Goal: Information Seeking & Learning: Learn about a topic

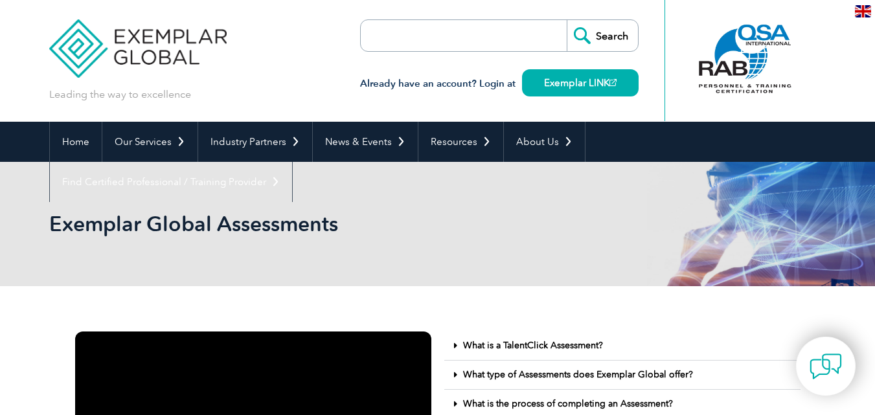
click at [504, 38] on form "Search" at bounding box center [499, 35] width 278 height 32
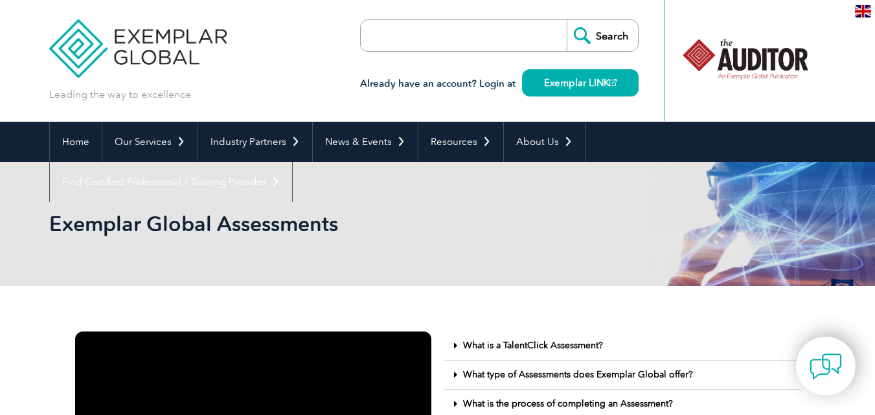
click at [429, 38] on input "search" at bounding box center [435, 35] width 136 height 31
type input "Exam fees"
click at [567, 20] on input "Search" at bounding box center [602, 35] width 71 height 31
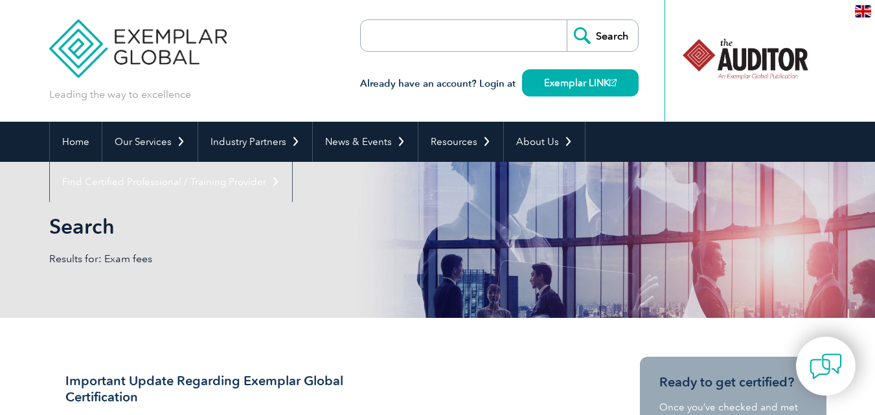
click at [306, 54] on div "Leading the way to excellence Search" at bounding box center [437, 61] width 777 height 122
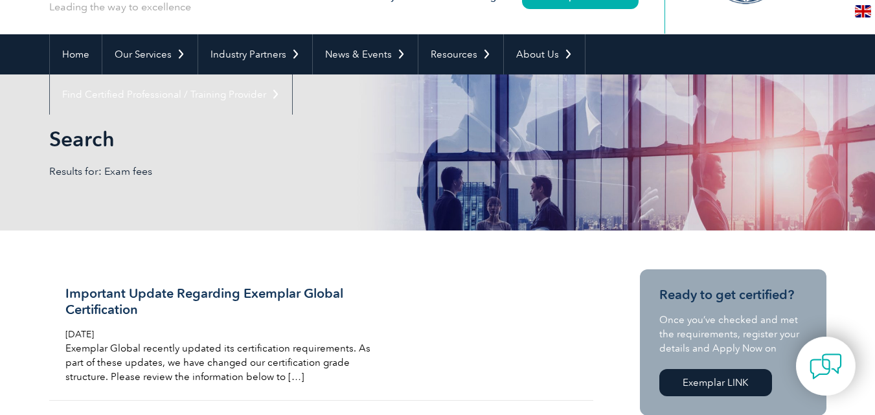
scroll to position [65, 0]
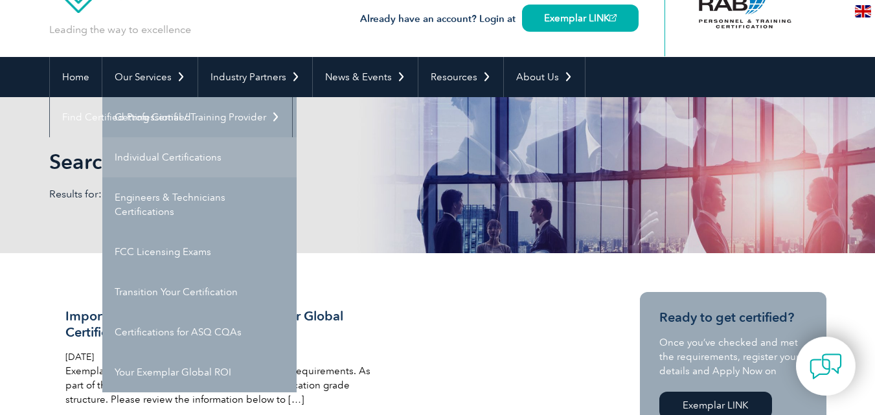
click at [159, 161] on link "Individual Certifications" at bounding box center [199, 157] width 194 height 40
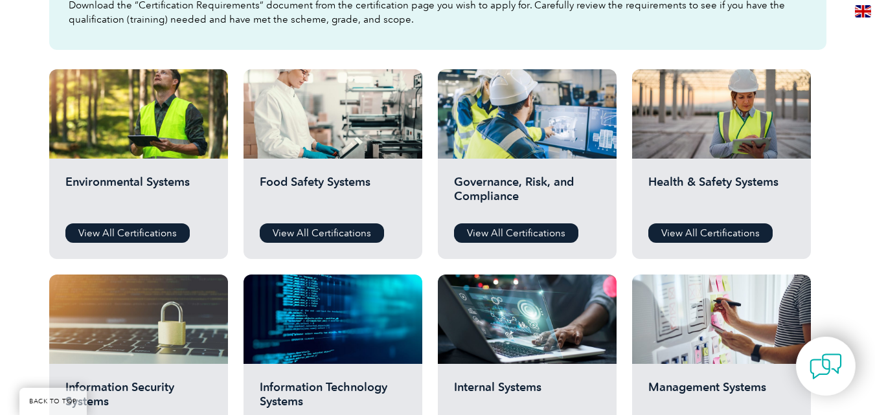
scroll to position [518, 0]
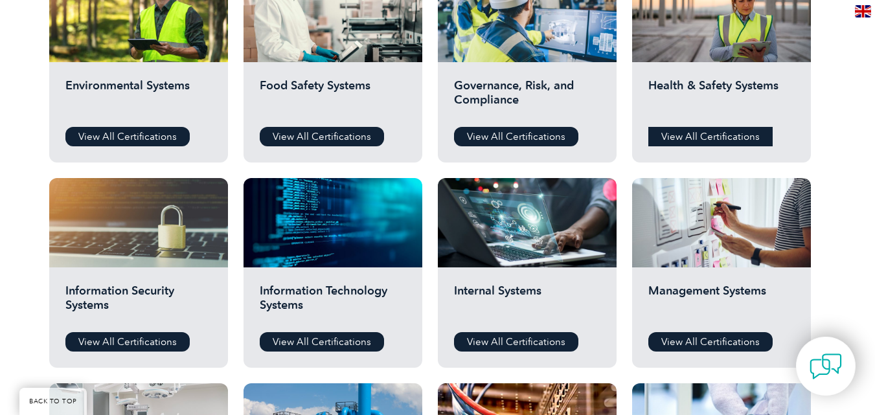
click at [701, 137] on link "View All Certifications" at bounding box center [710, 136] width 124 height 19
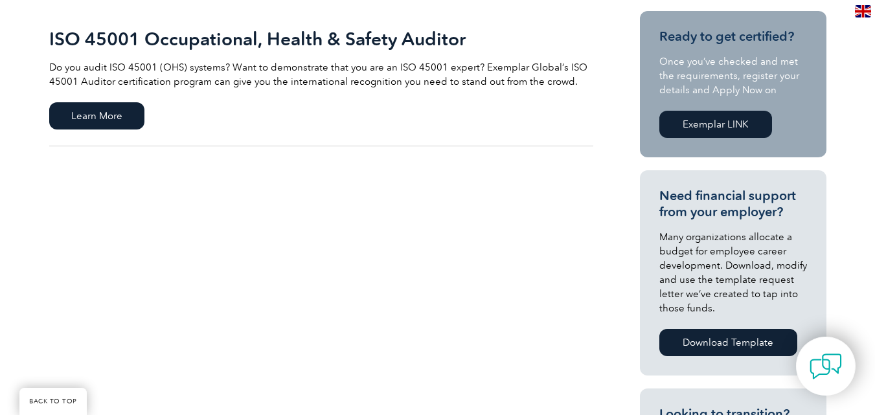
scroll to position [324, 0]
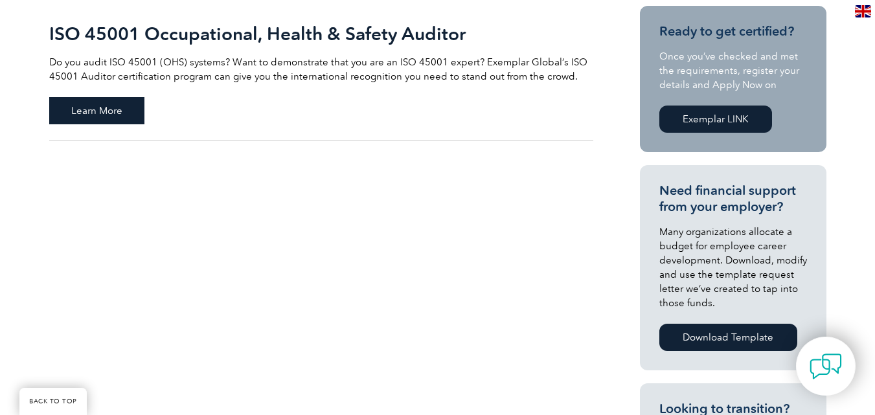
click at [93, 114] on span "Learn More" at bounding box center [96, 110] width 95 height 27
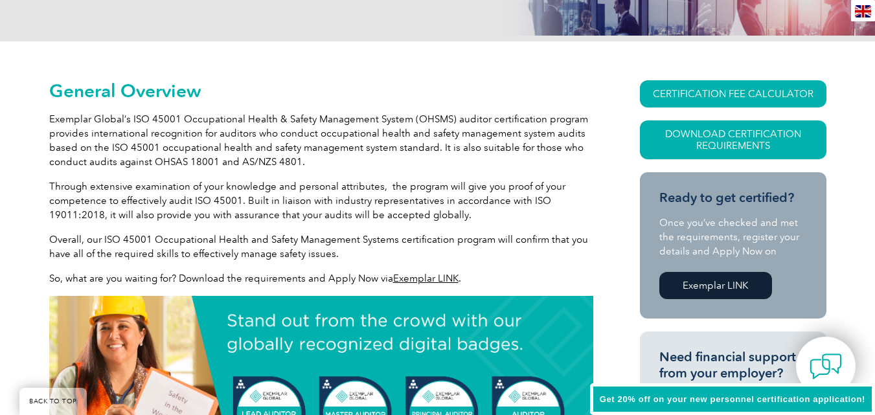
scroll to position [259, 0]
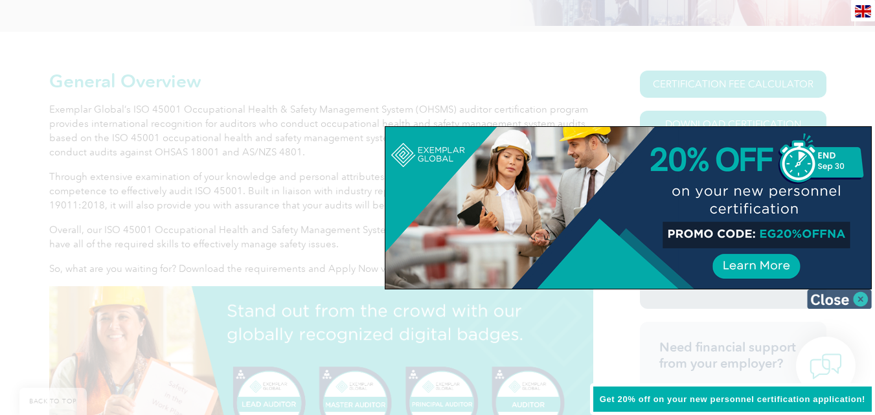
click at [865, 298] on img at bounding box center [839, 298] width 65 height 19
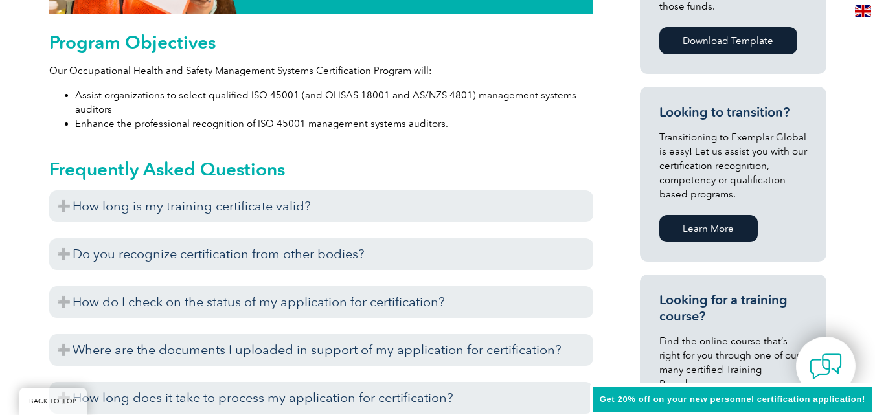
scroll to position [777, 0]
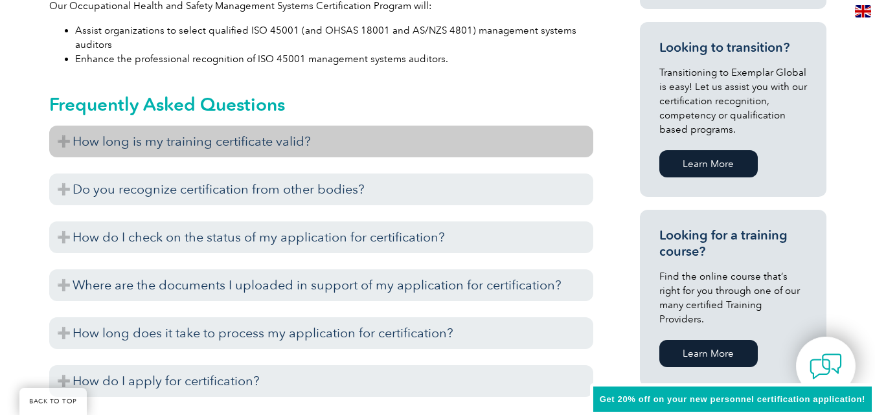
click at [337, 146] on h3 "How long is my training certificate valid?" at bounding box center [321, 142] width 544 height 32
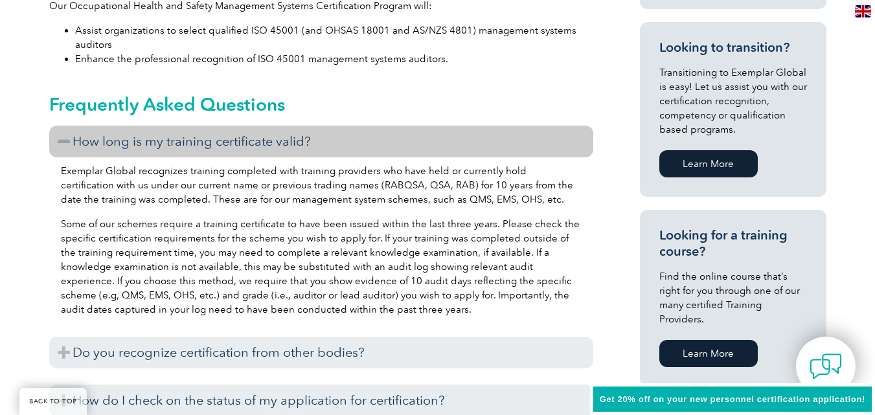
click at [337, 146] on h3 "How long is my training certificate valid?" at bounding box center [321, 142] width 544 height 32
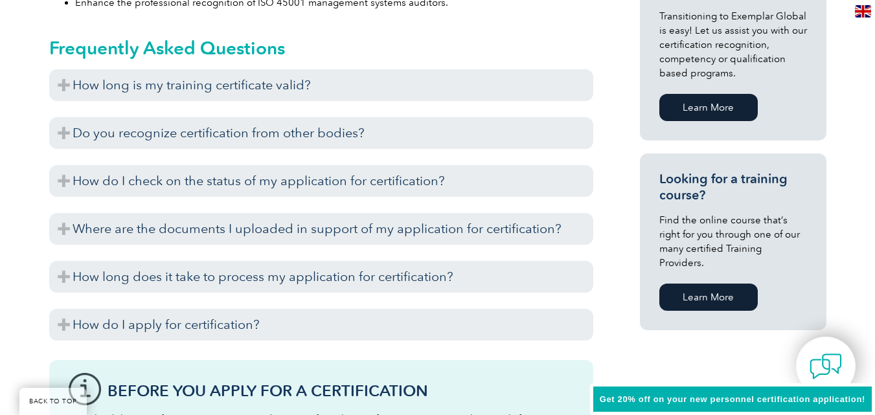
scroll to position [906, 0]
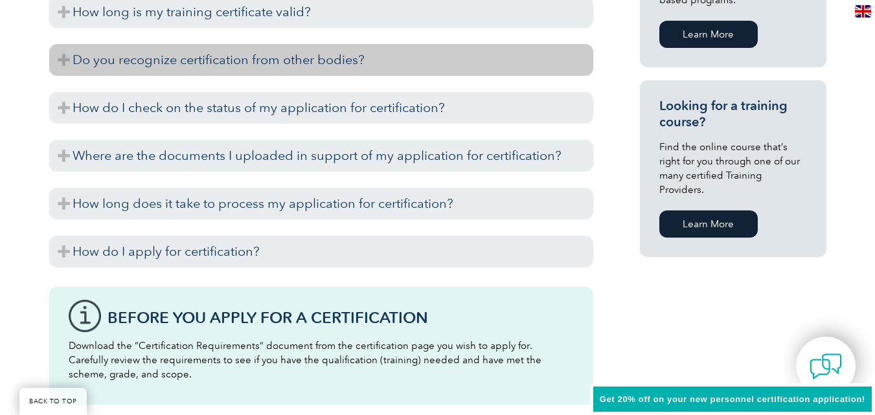
click at [283, 63] on h3 "Do you recognize certification from other bodies?" at bounding box center [321, 60] width 544 height 32
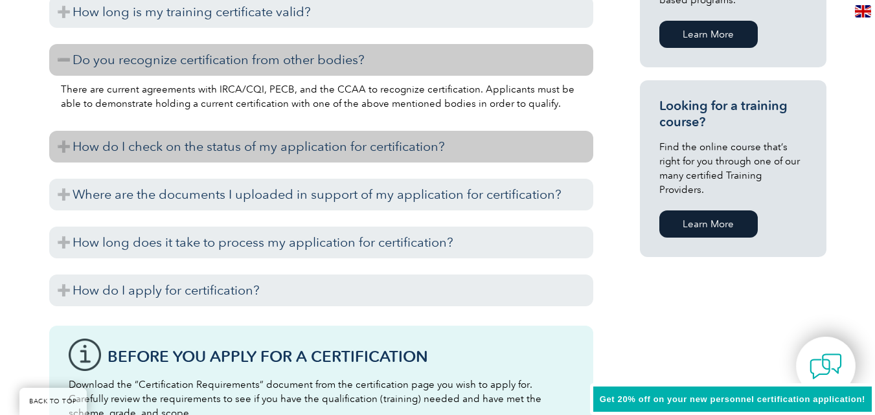
click at [218, 152] on h3 "How do I check on the status of my application for certification?" at bounding box center [321, 147] width 544 height 32
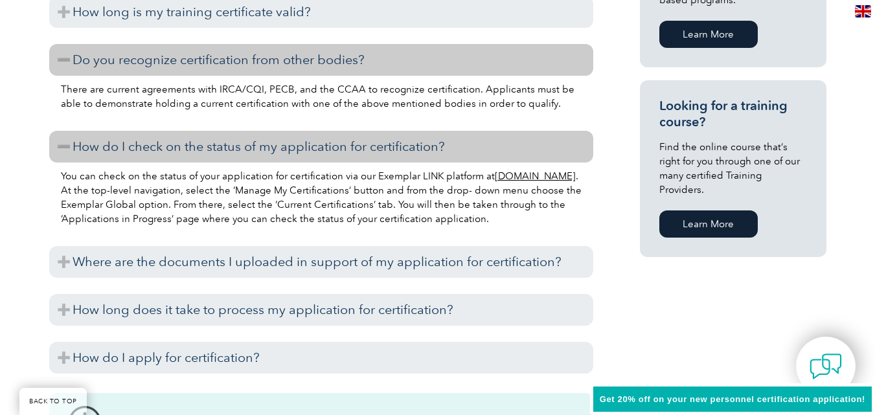
click at [218, 152] on h3 "How do I check on the status of my application for certification?" at bounding box center [321, 147] width 544 height 32
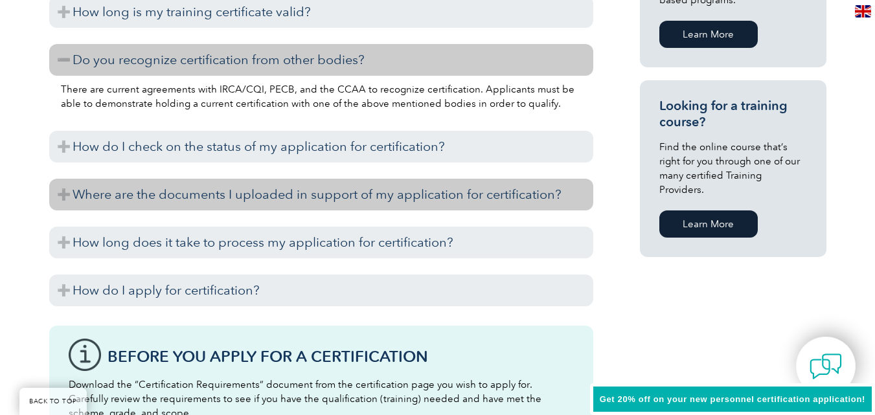
click at [221, 192] on h3 "Where are the documents I uploaded in support of my application for certificati…" at bounding box center [321, 195] width 544 height 32
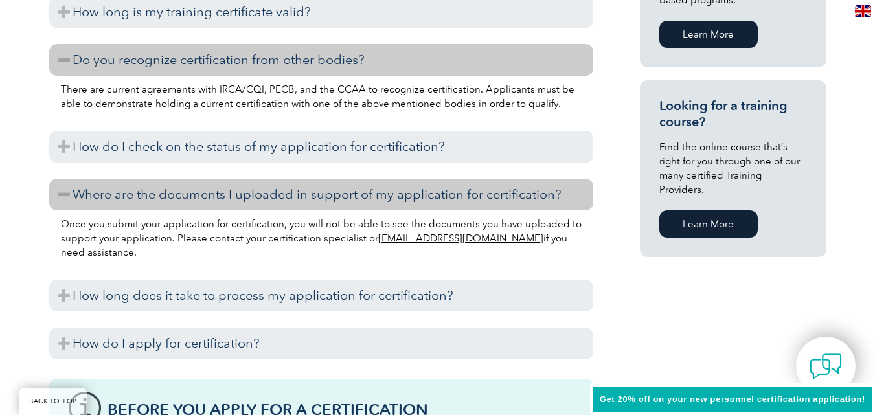
click at [221, 192] on h3 "Where are the documents I uploaded in support of my application for certificati…" at bounding box center [321, 195] width 544 height 32
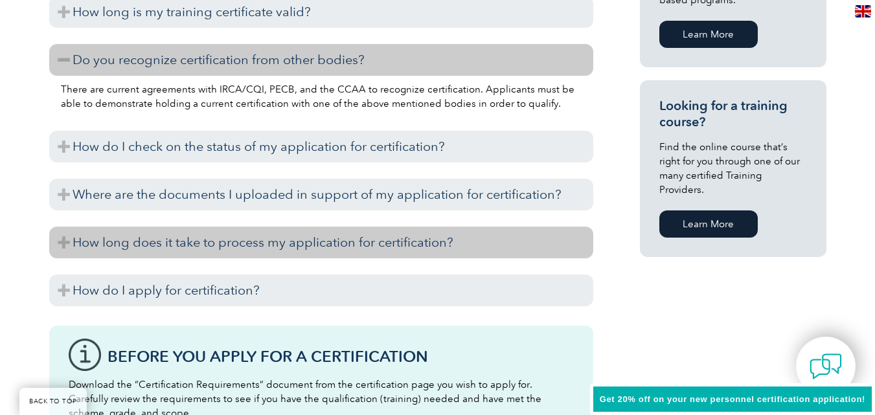
click at [229, 245] on h3 "How long does it take to process my application for certification?" at bounding box center [321, 243] width 544 height 32
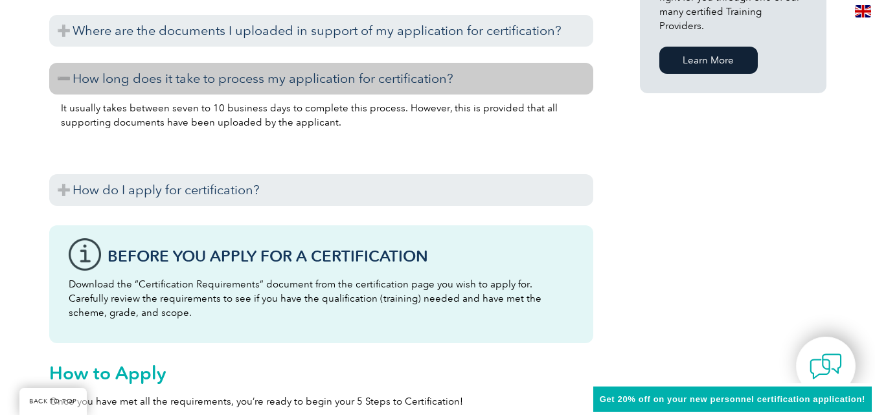
scroll to position [1101, 0]
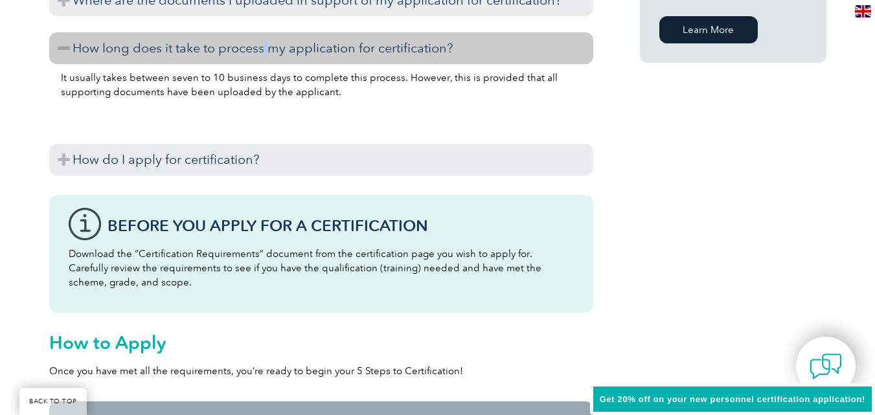
click at [267, 54] on h3 "How long does it take to process my application for certification?" at bounding box center [321, 48] width 544 height 32
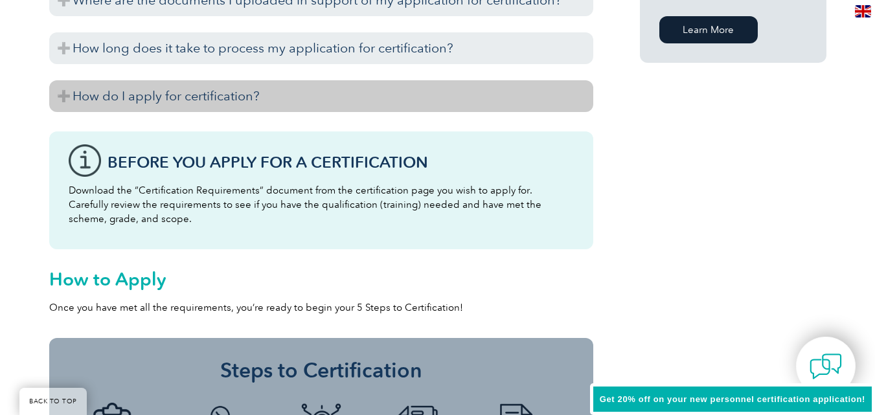
click at [255, 92] on h3 "How do I apply for certification?" at bounding box center [321, 96] width 544 height 32
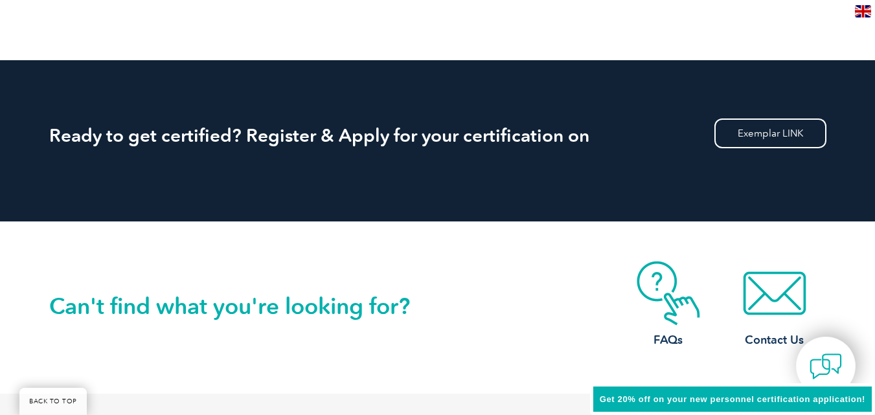
scroll to position [2266, 0]
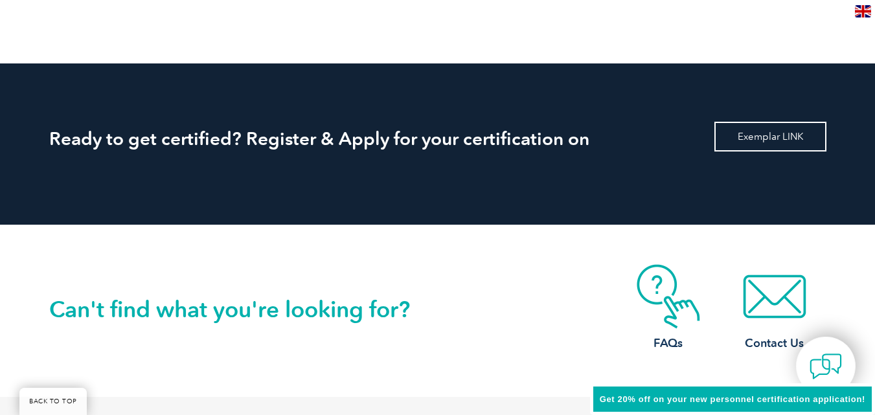
click at [741, 137] on link "Exemplar LINK" at bounding box center [770, 137] width 112 height 30
